Goal: Check status: Check status

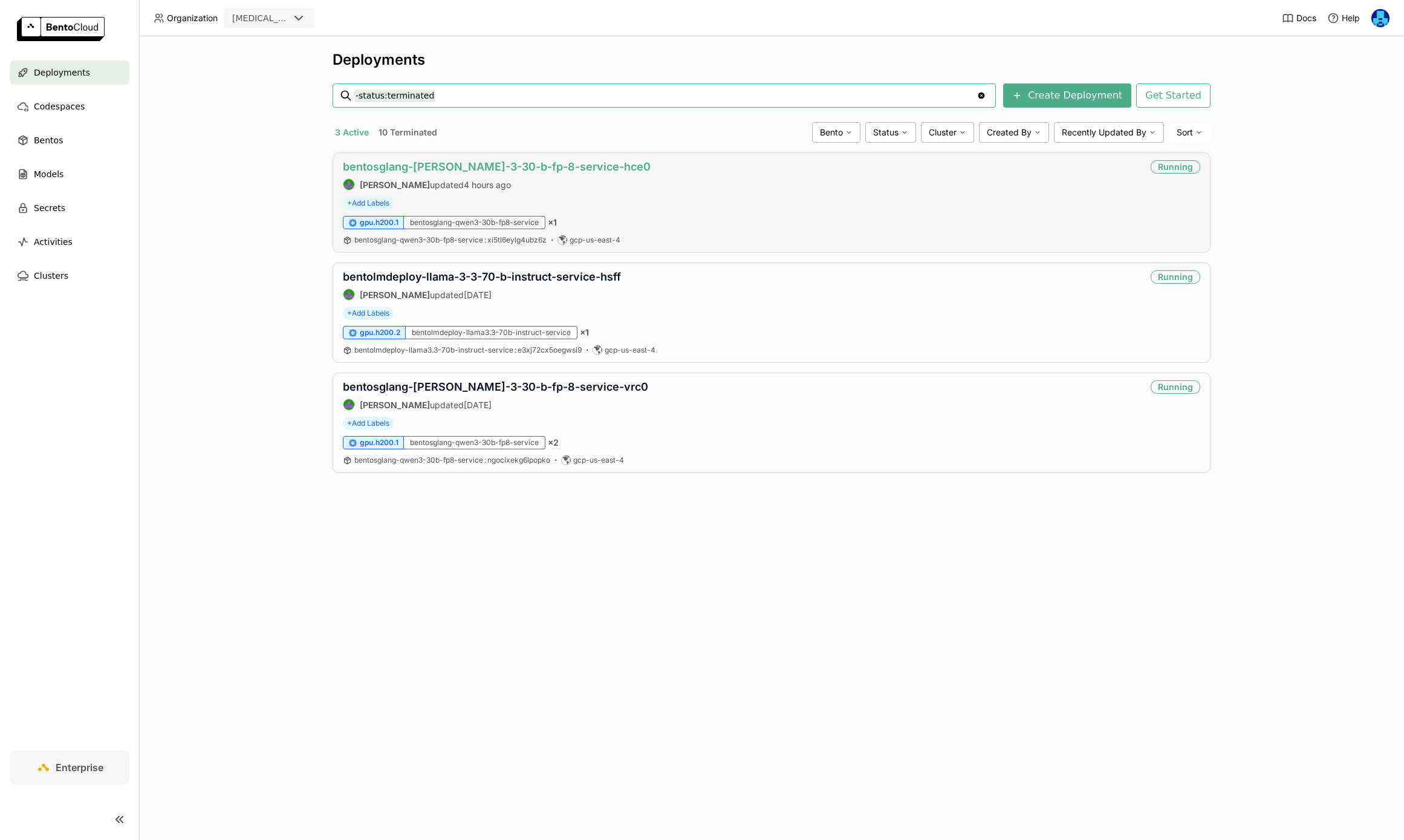
click at [510, 165] on link "bentosglang-[PERSON_NAME]-3-30-b-fp-8-service-hce0" at bounding box center [497, 166] width 308 height 12
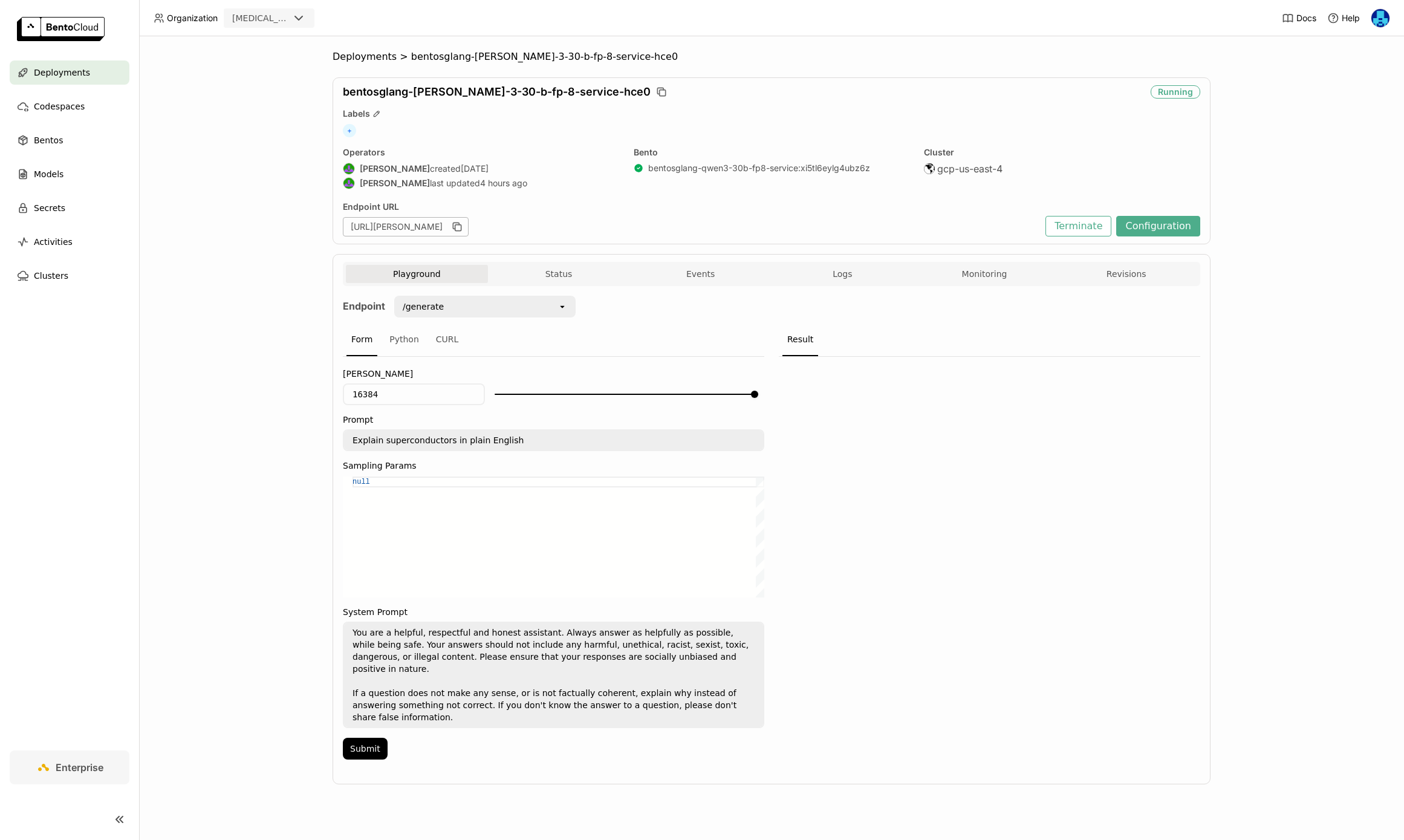
click at [979, 283] on div "Playground Status Events Logs Monitoring Revisions" at bounding box center [772, 276] width 851 height 21
click at [978, 270] on button "Monitoring" at bounding box center [985, 274] width 142 height 18
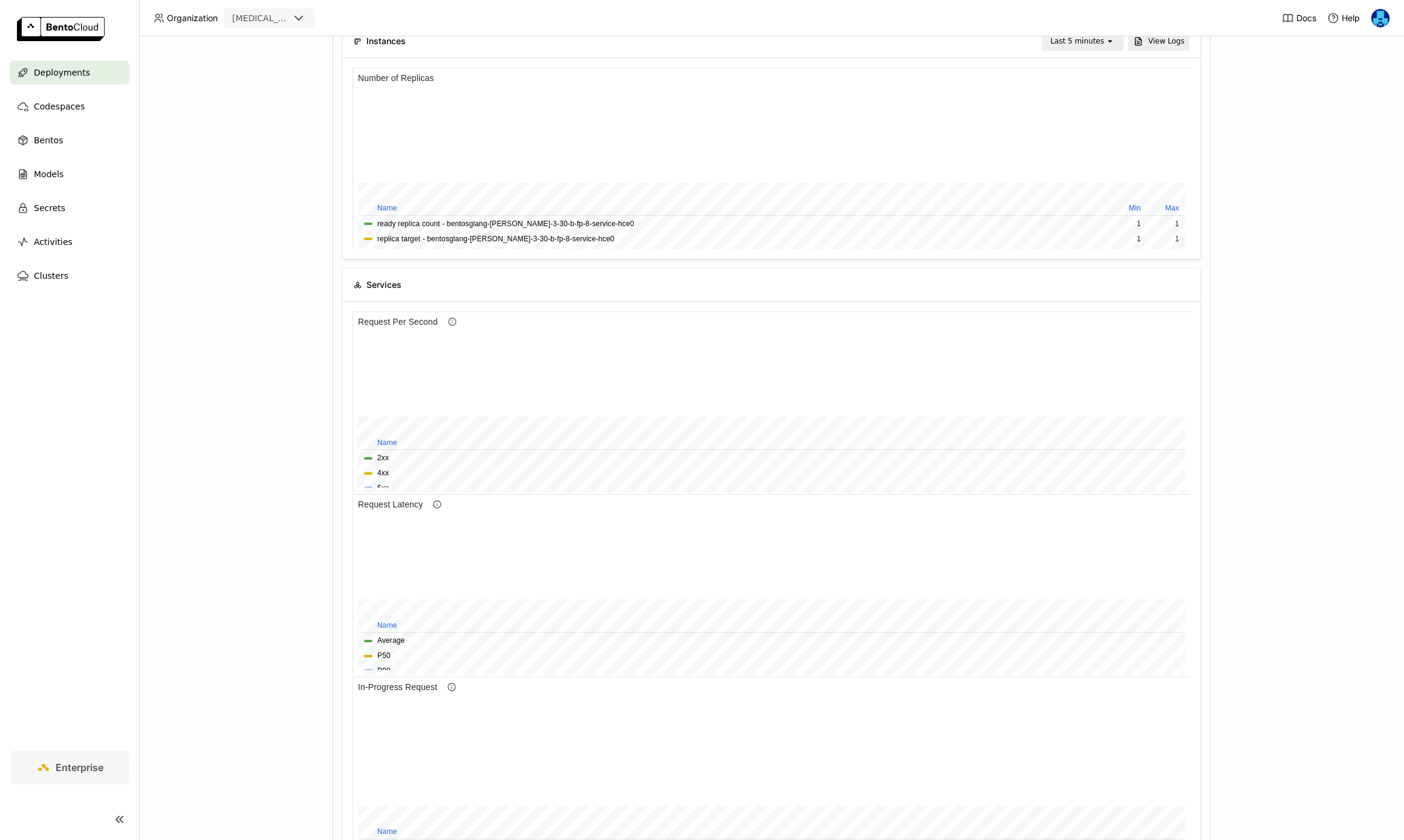
scroll to position [278, 0]
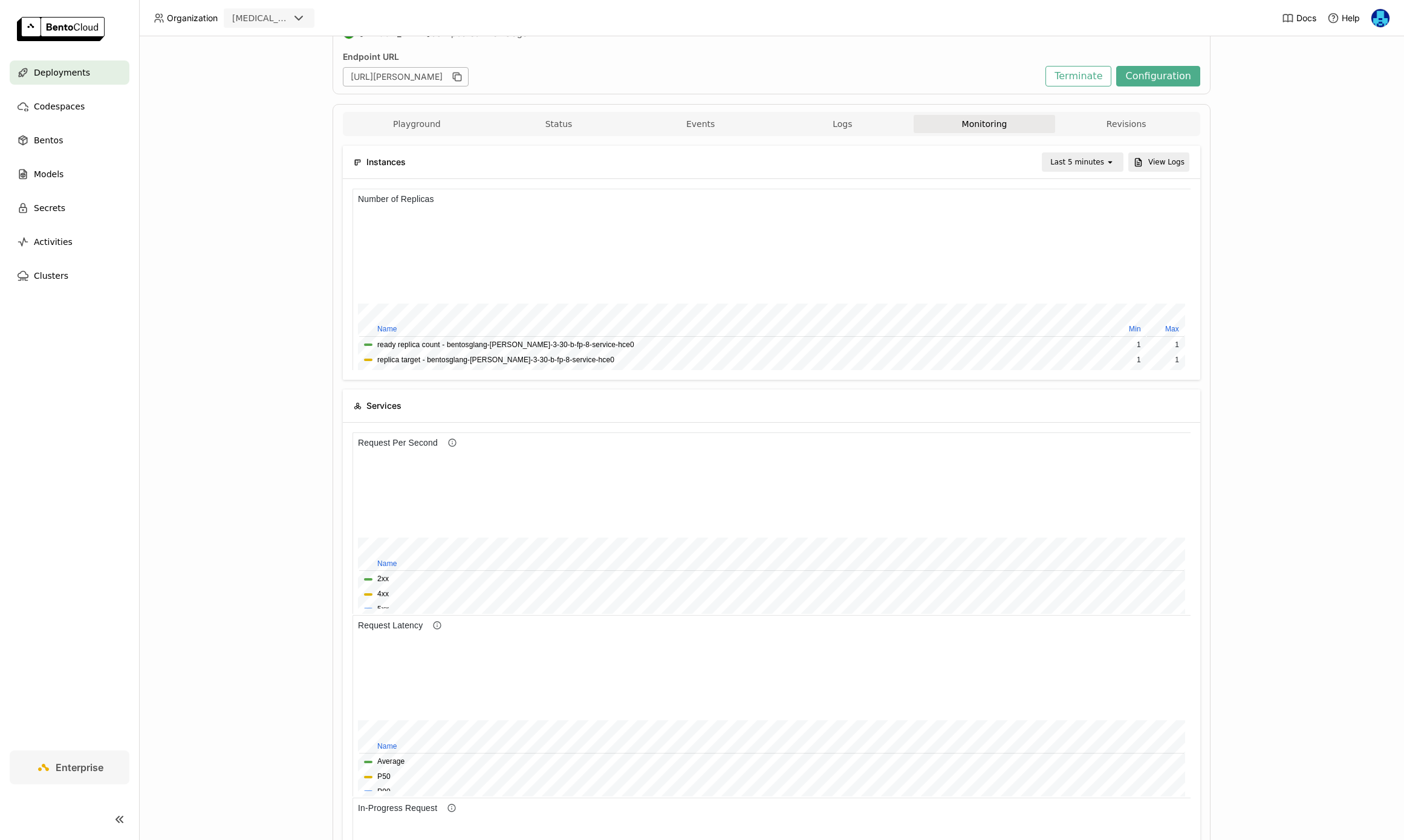
click at [1096, 163] on div "Last 5 minutes" at bounding box center [1077, 162] width 54 height 12
click at [1094, 277] on div "Last 6 hours" at bounding box center [1085, 276] width 58 height 12
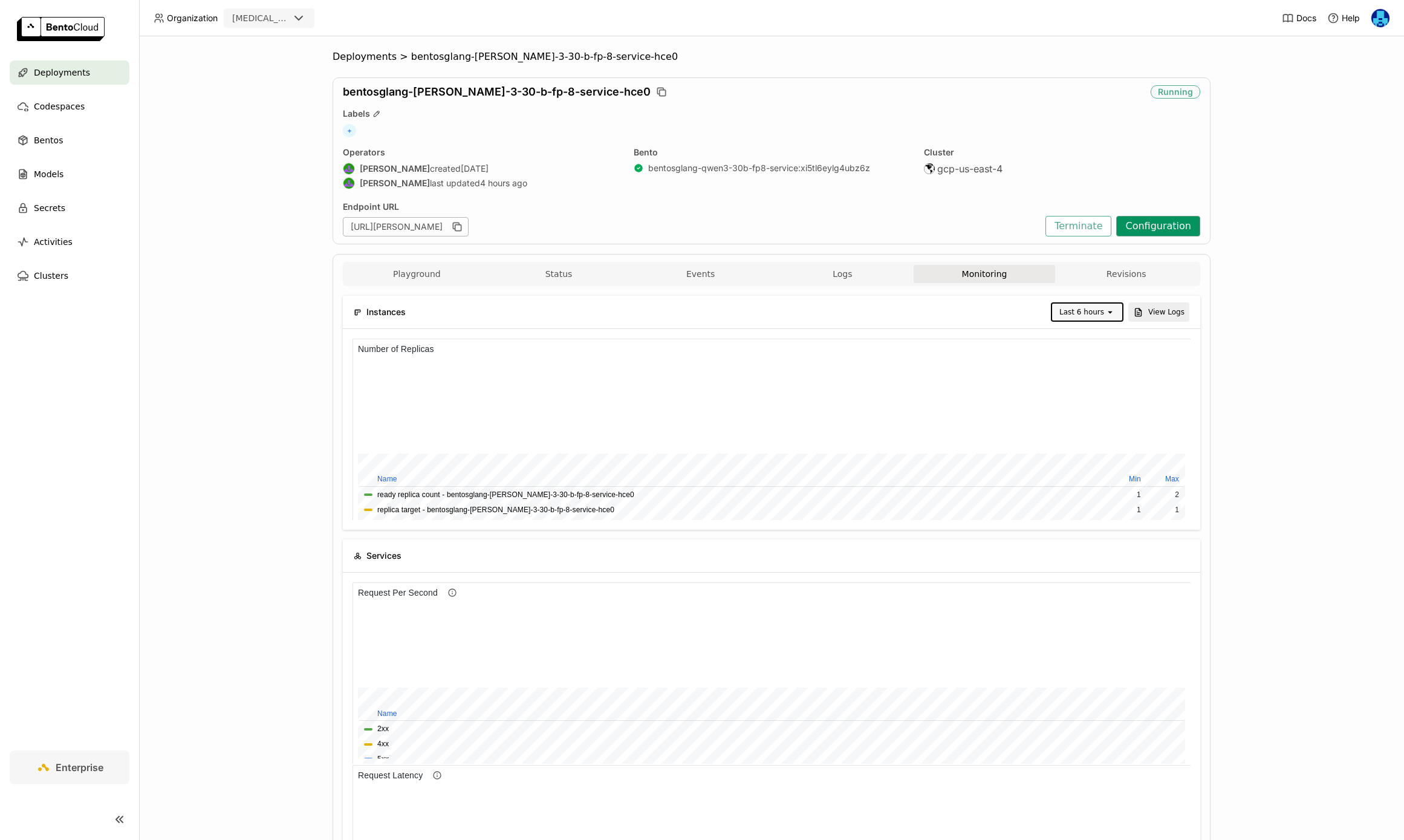
click at [1161, 224] on button "Configuration" at bounding box center [1158, 226] width 84 height 21
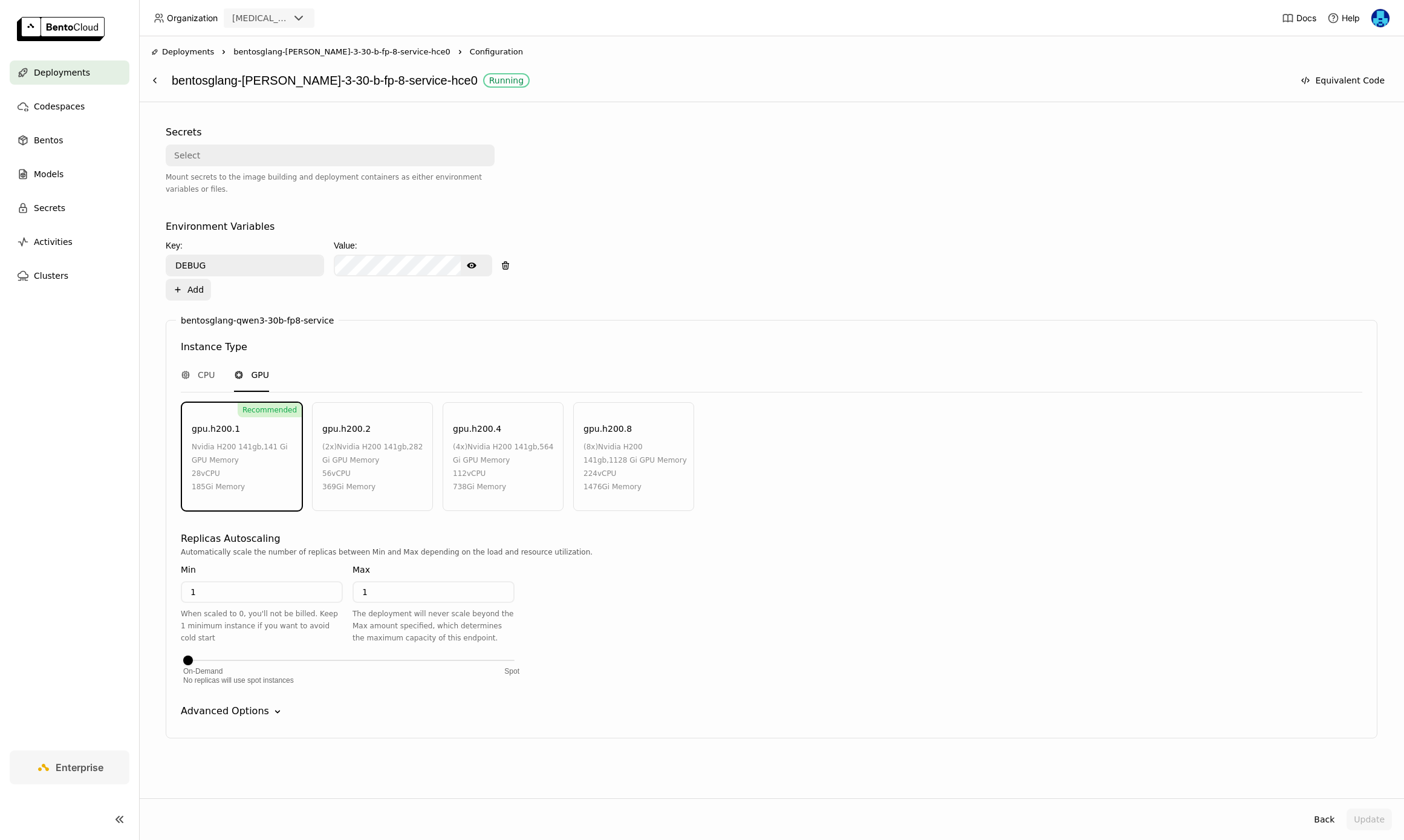
click at [257, 714] on div "Advanced Options" at bounding box center [225, 711] width 88 height 14
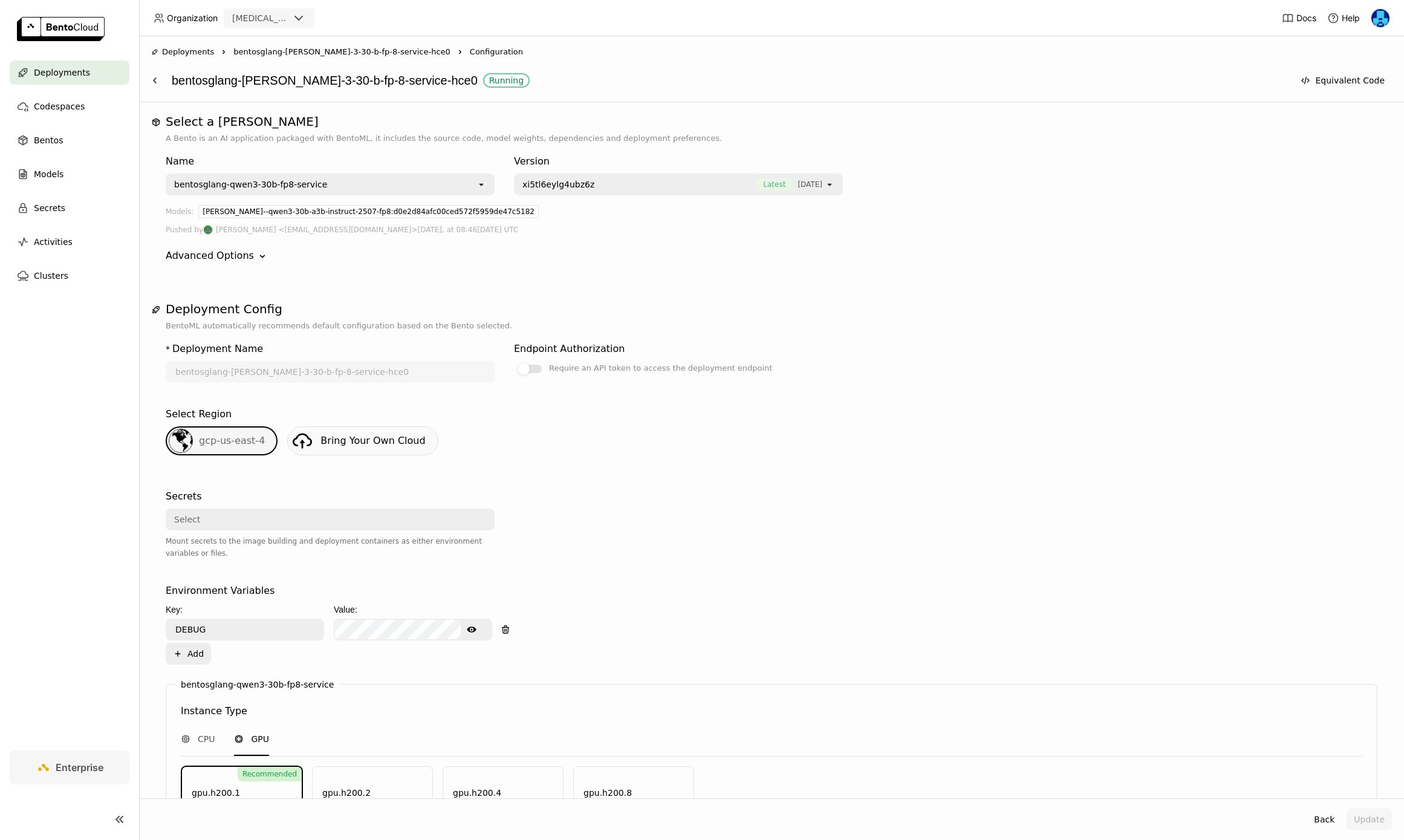
click at [358, 47] on span "bentosglang-[PERSON_NAME]-3-30-b-fp-8-service-hce0" at bounding box center [342, 52] width 217 height 12
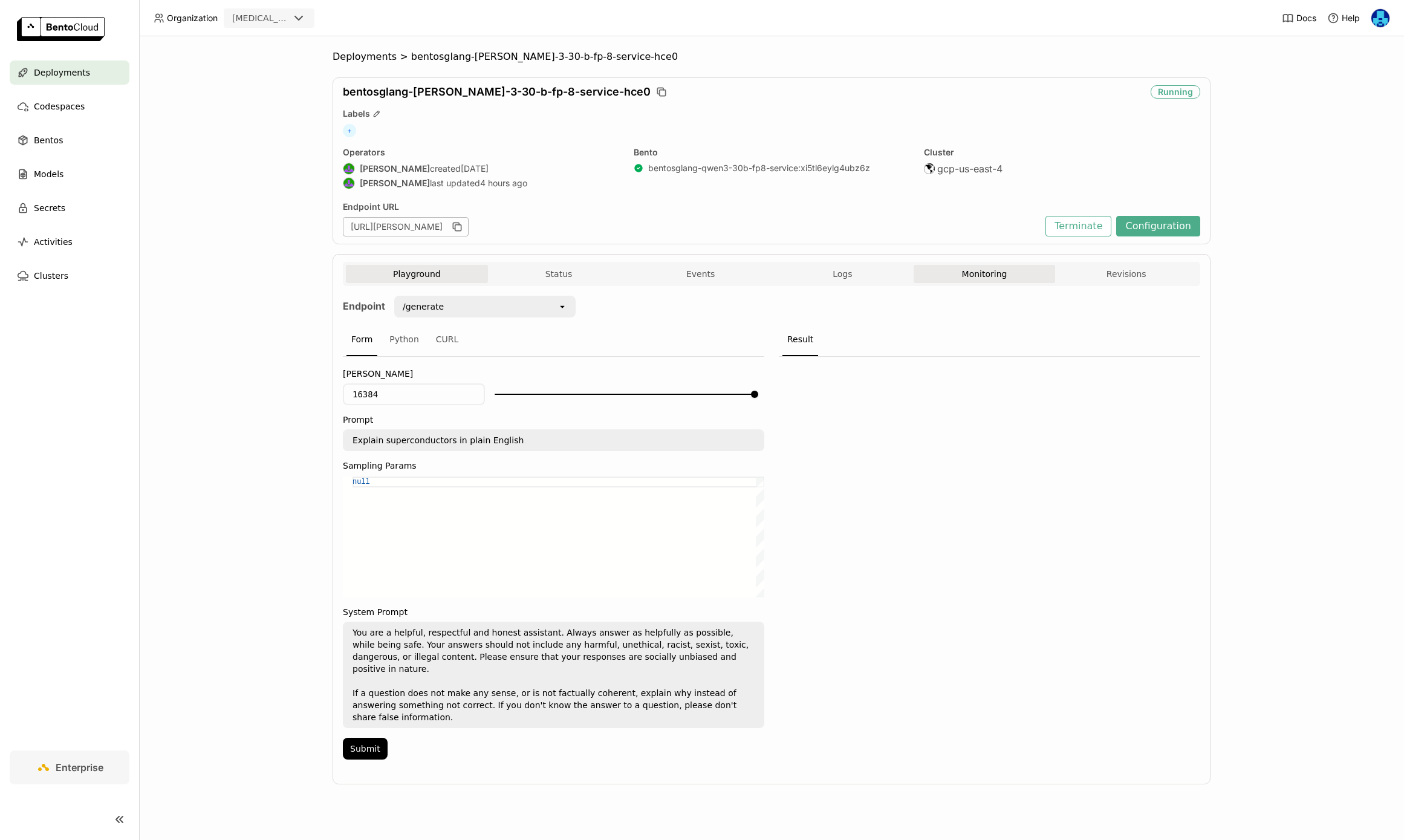
click at [1004, 268] on button "Monitoring" at bounding box center [985, 274] width 142 height 18
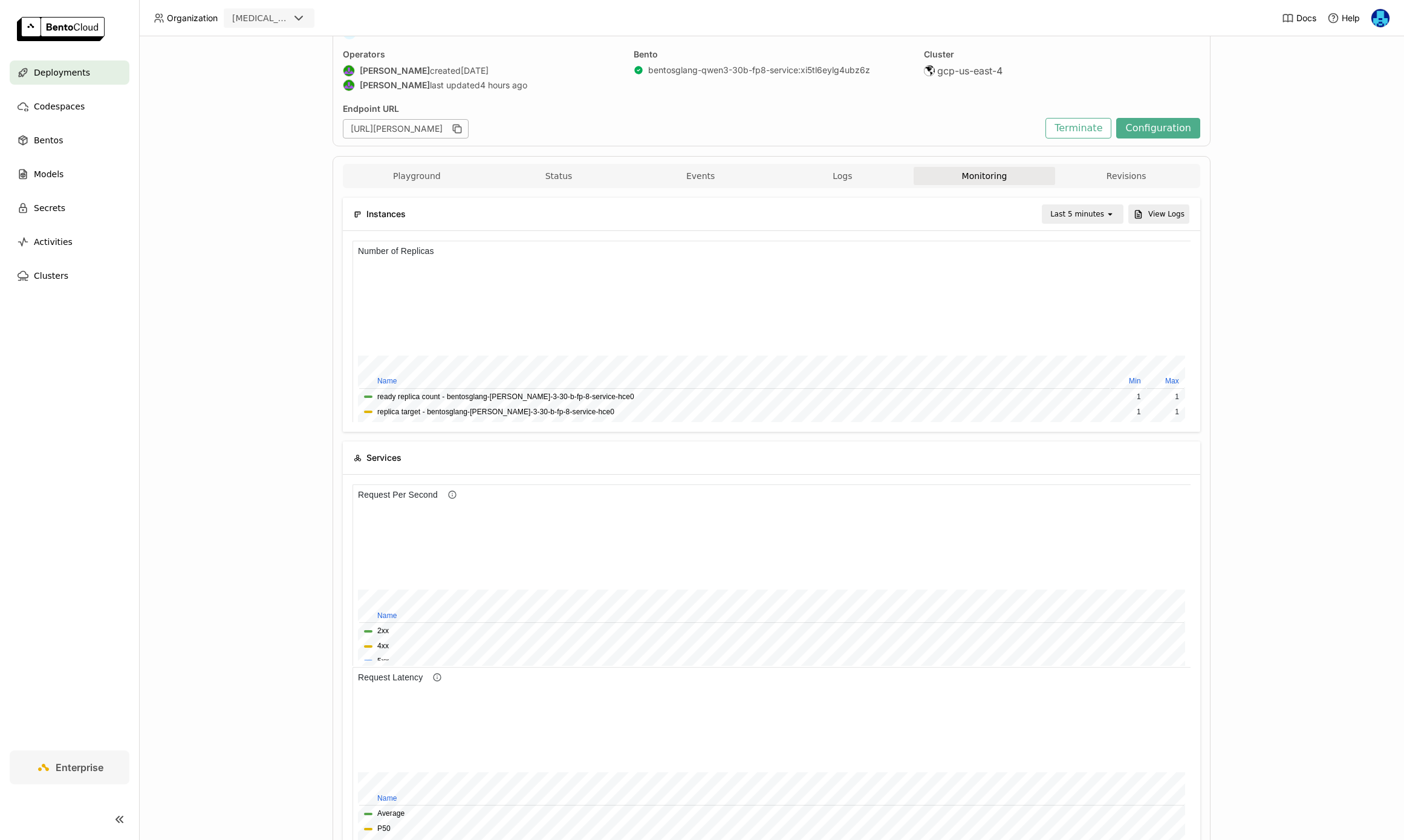
click at [1101, 217] on div "Last 5 minutes" at bounding box center [1077, 213] width 54 height 12
click at [1083, 330] on div "Last 6 hours" at bounding box center [1085, 329] width 58 height 12
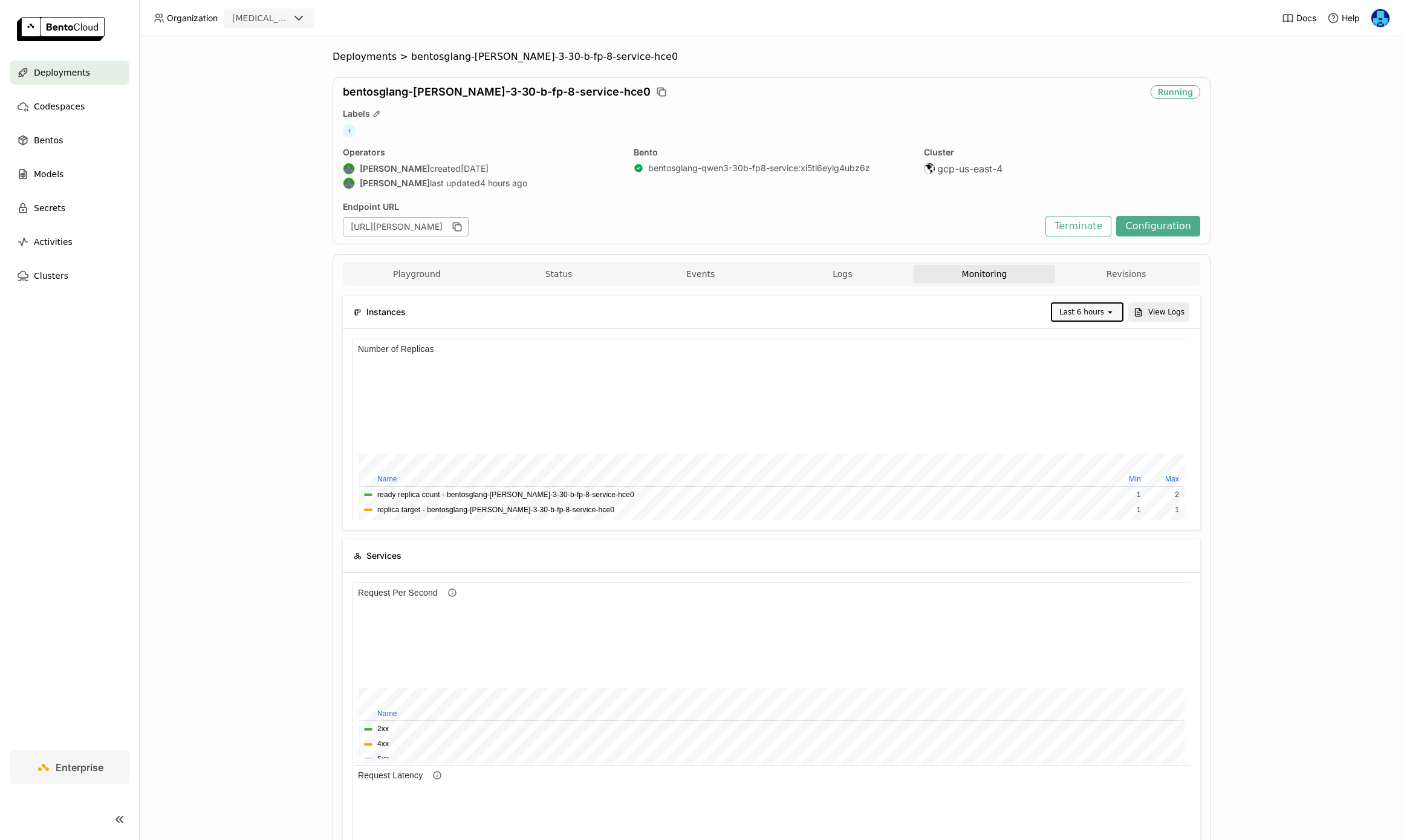
click at [1106, 309] on icon "open" at bounding box center [1110, 312] width 10 height 10
click at [1092, 462] on div "Last 1 day" at bounding box center [1088, 460] width 51 height 12
click at [360, 55] on span "Deployments" at bounding box center [364, 57] width 64 height 12
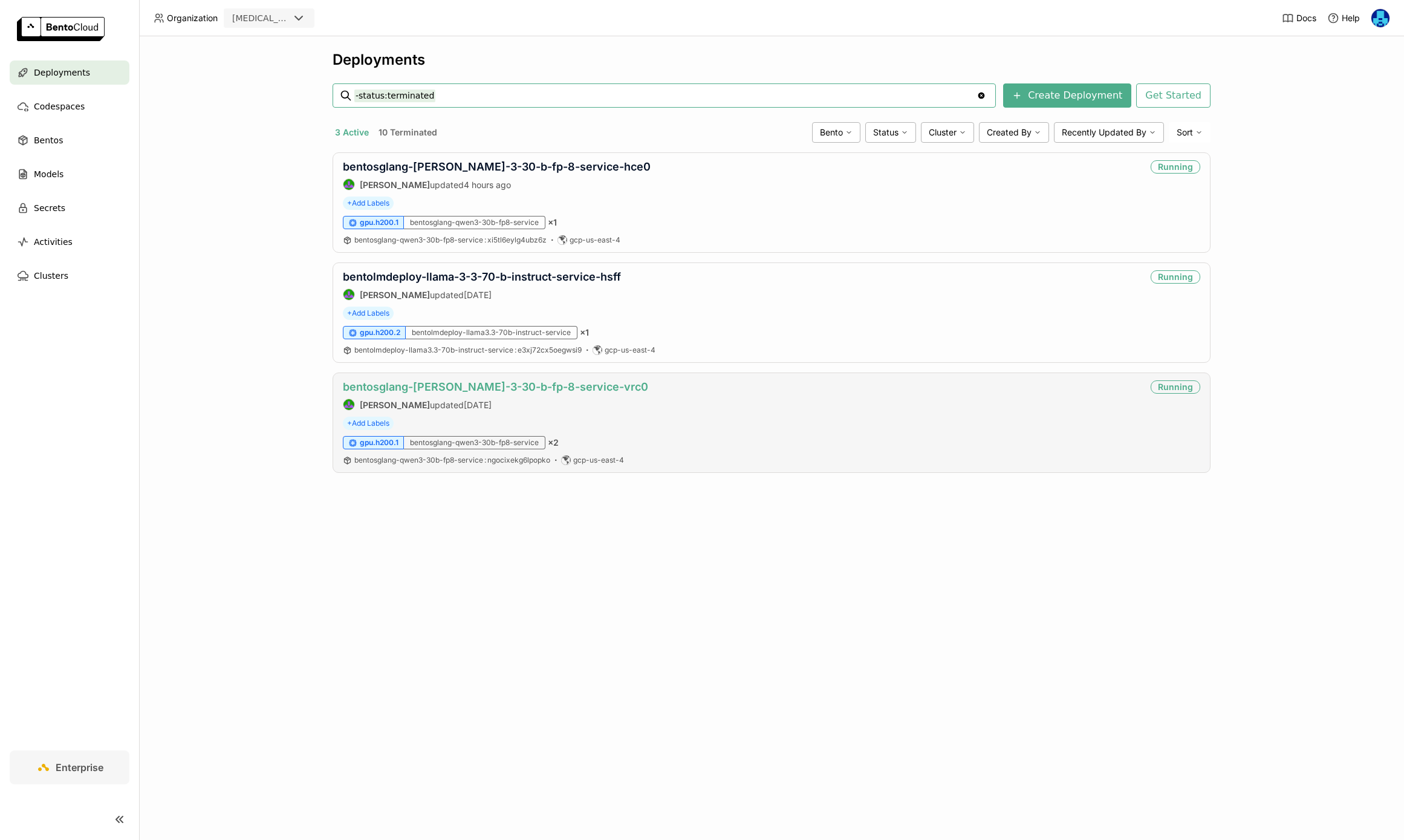
click at [550, 386] on link "bentosglang-[PERSON_NAME]-3-30-b-fp-8-service-vrc0" at bounding box center [495, 386] width 306 height 12
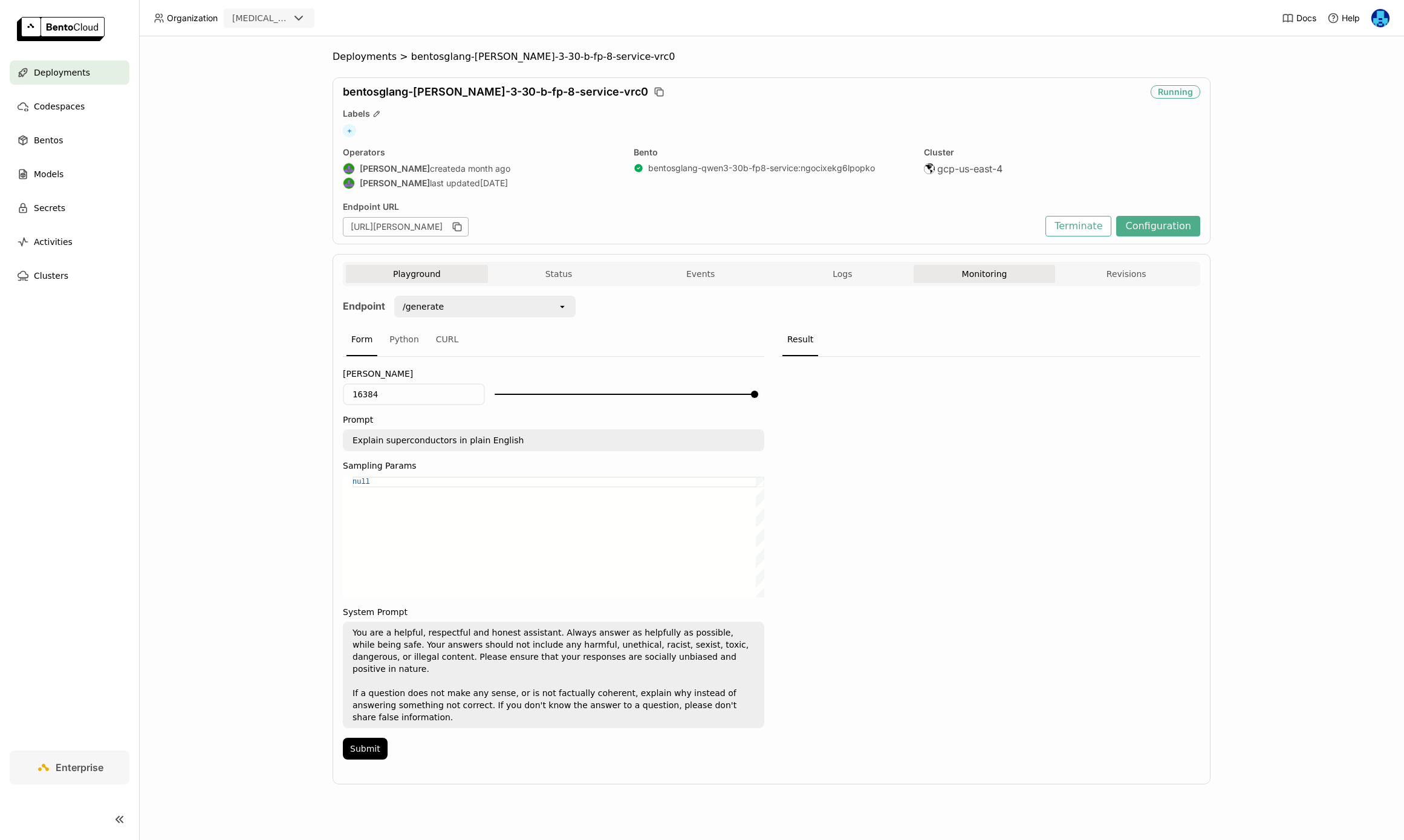
click at [993, 282] on button "Monitoring" at bounding box center [985, 274] width 142 height 18
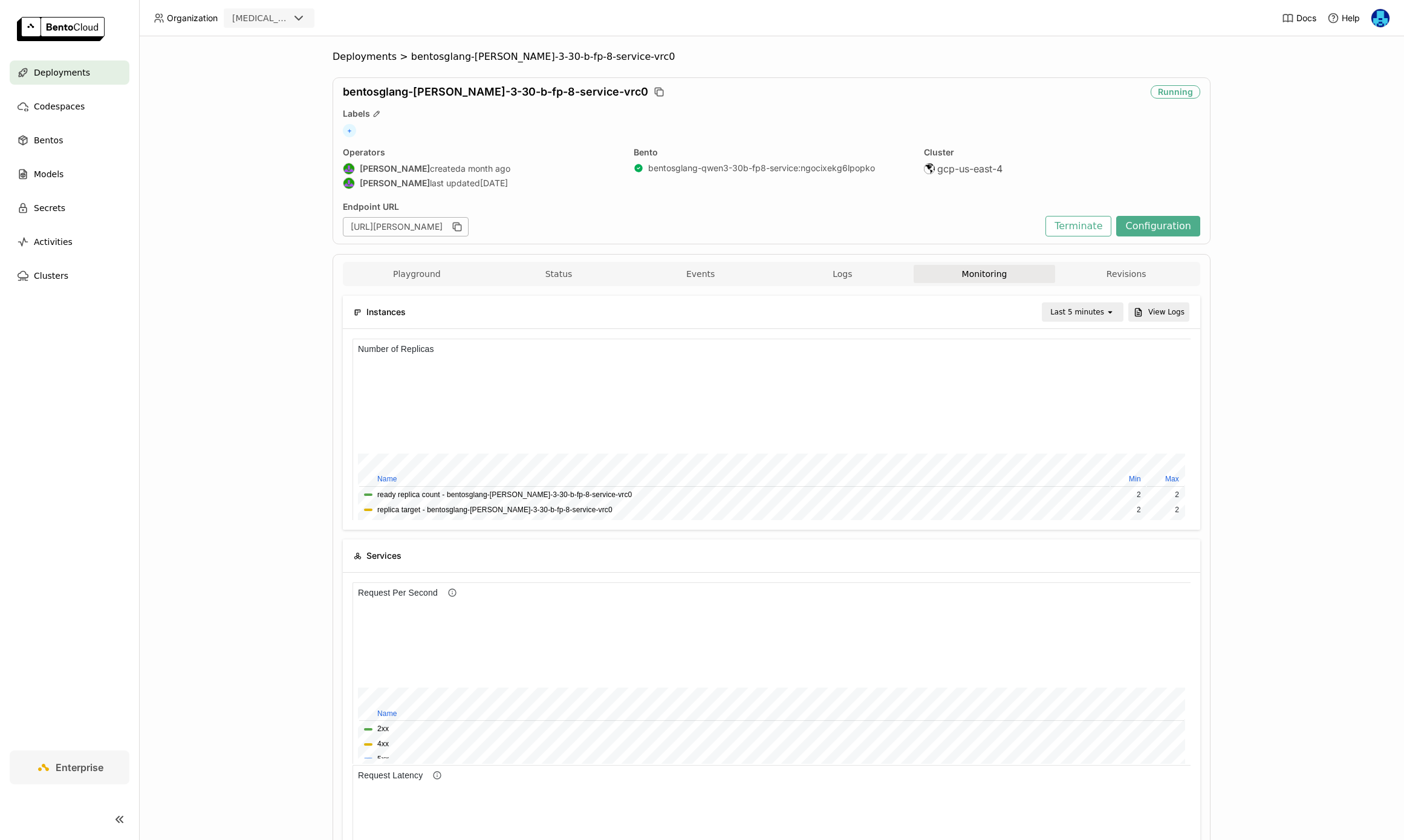
click at [1113, 316] on icon "open" at bounding box center [1110, 312] width 10 height 10
click at [1084, 447] on div "Last 1 day" at bounding box center [1085, 448] width 58 height 12
click at [347, 54] on span "Deployments" at bounding box center [364, 57] width 64 height 12
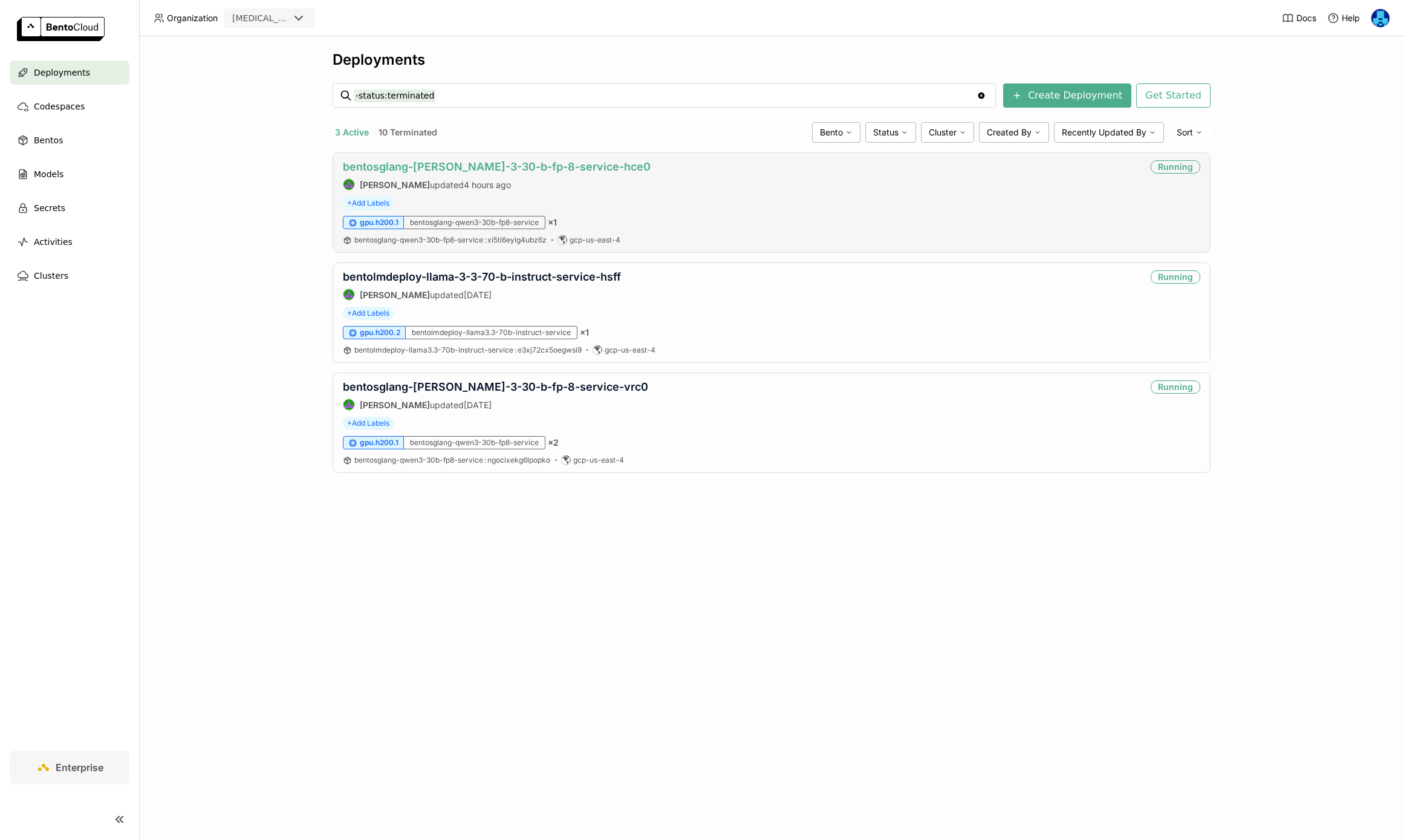
click at [557, 169] on link "bentosglang-[PERSON_NAME]-3-30-b-fp-8-service-hce0" at bounding box center [497, 166] width 308 height 12
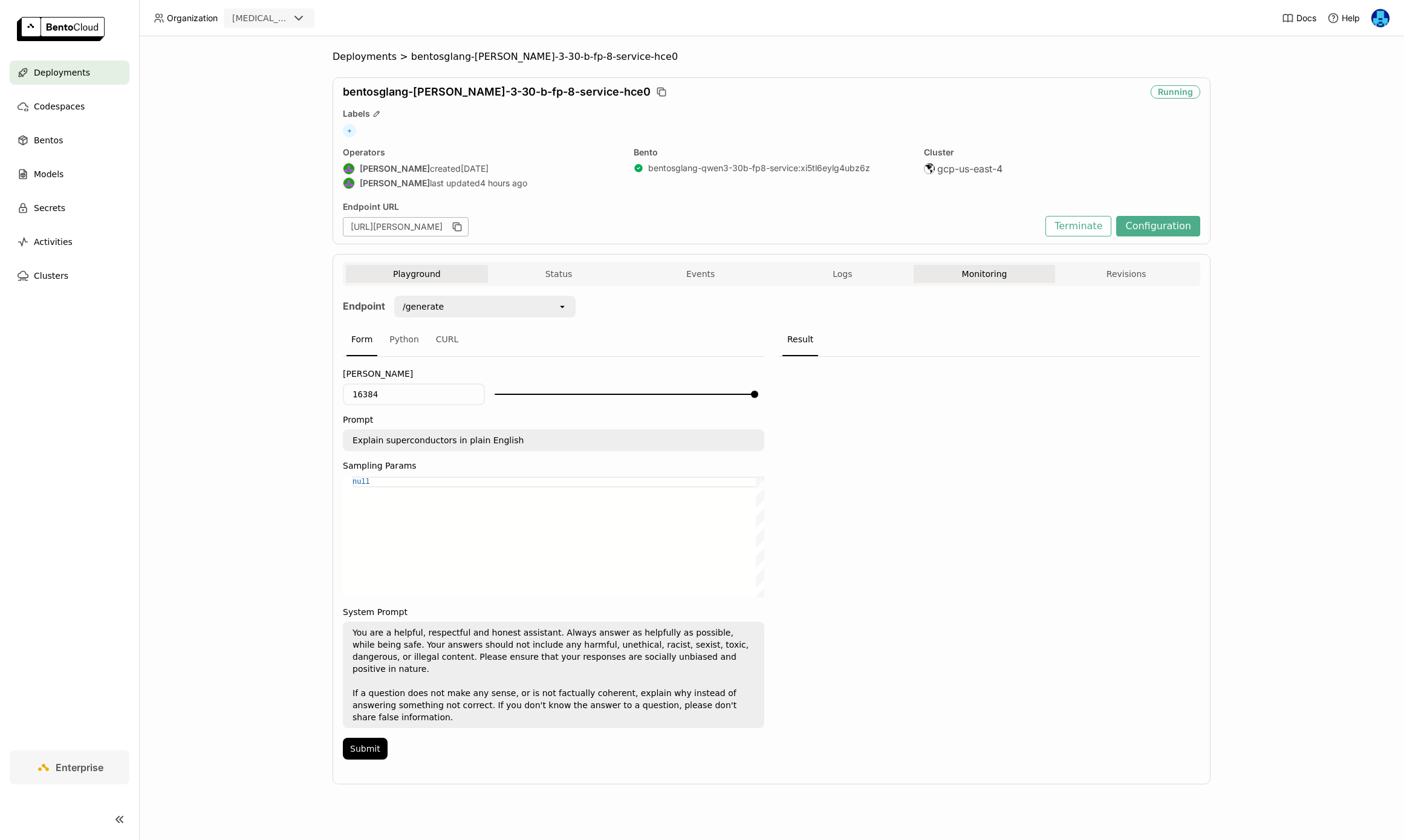
click at [999, 278] on button "Monitoring" at bounding box center [985, 274] width 142 height 18
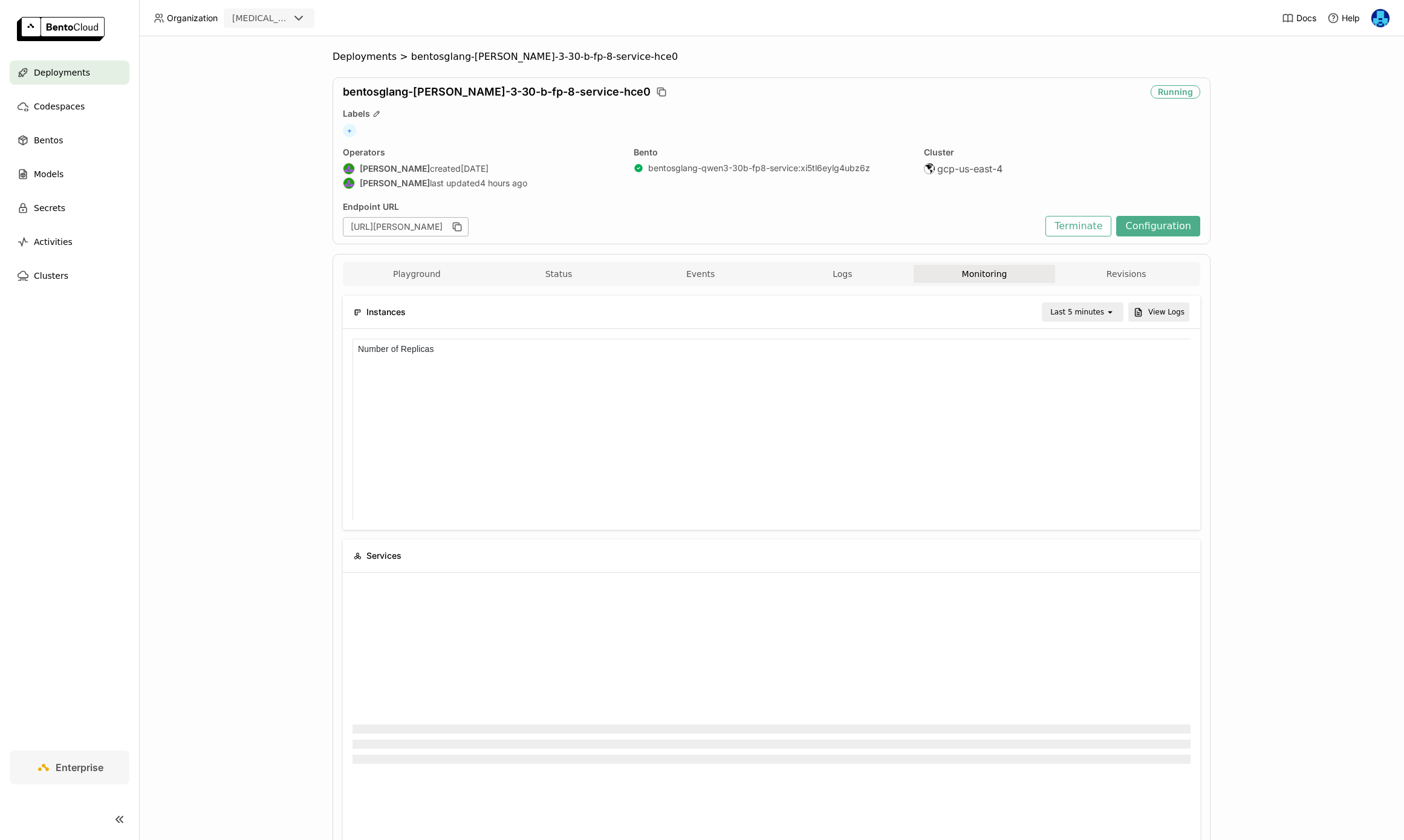
click at [1081, 317] on div "Last 5 minutes" at bounding box center [1077, 312] width 54 height 12
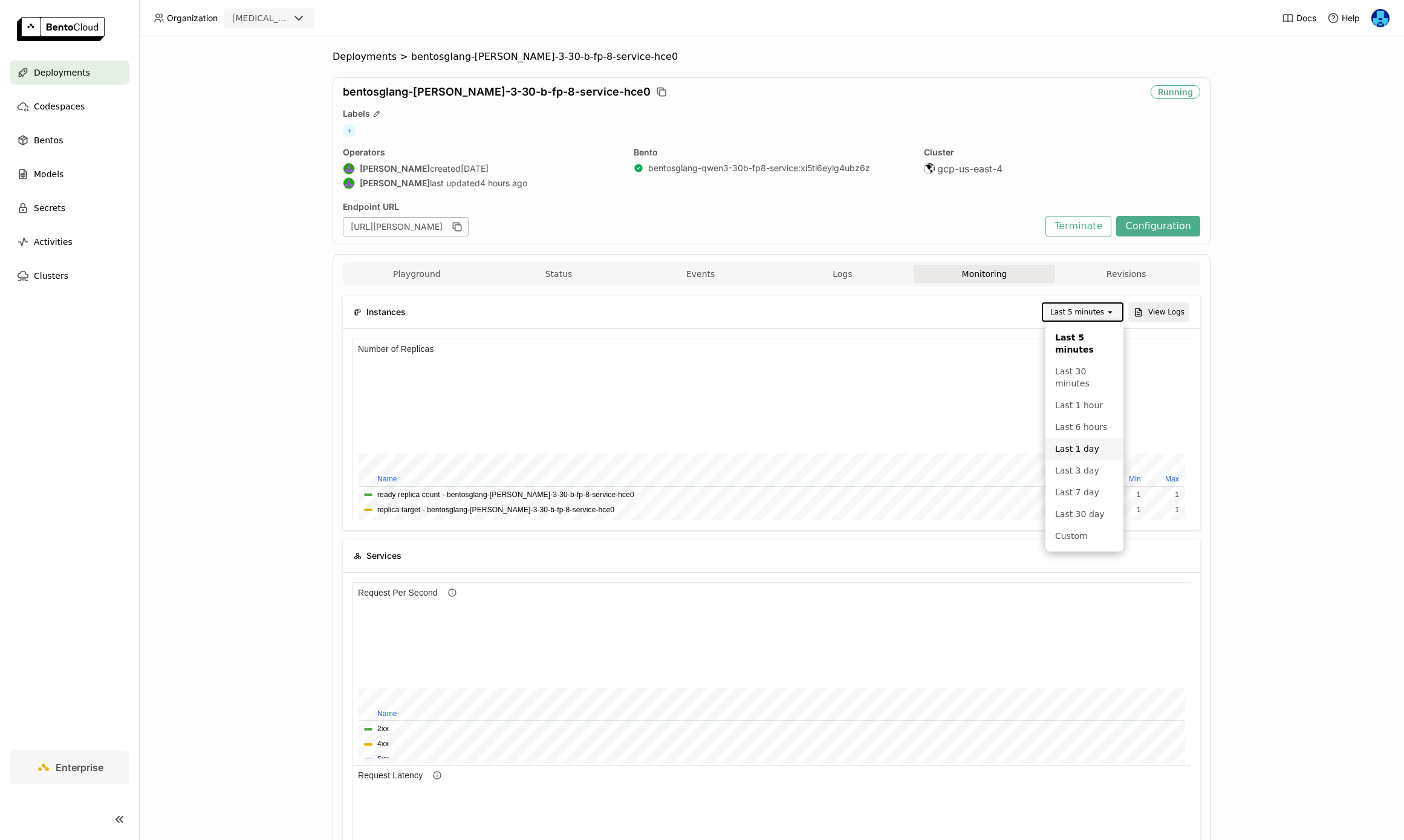
click at [1075, 443] on div "Last 1 day" at bounding box center [1085, 448] width 58 height 12
